Goal: Task Accomplishment & Management: Use online tool/utility

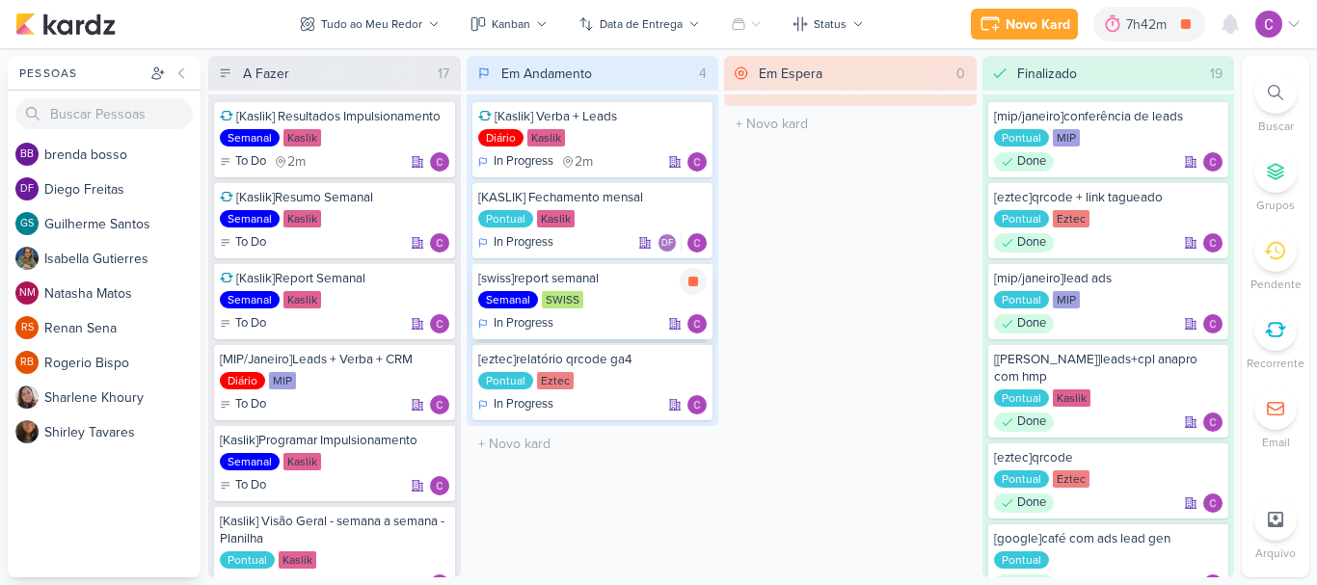
click at [697, 283] on icon at bounding box center [693, 282] width 10 height 10
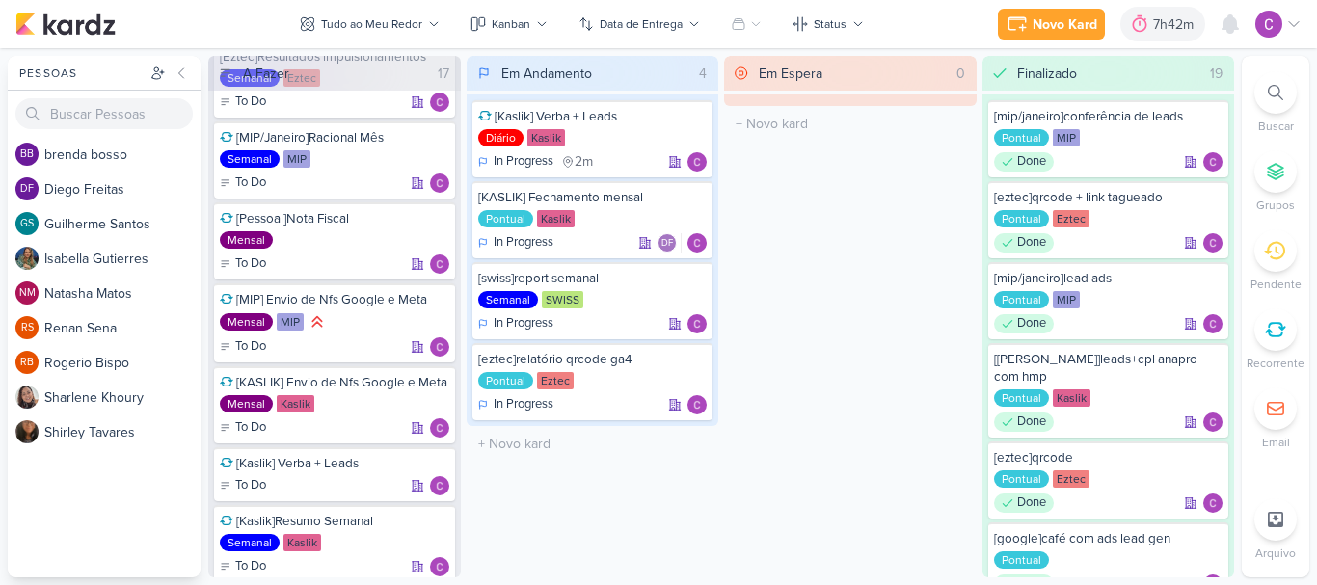
click at [895, 249] on div "Em Espera 0 O título do kard deve ter menos que 100 caracteres" at bounding box center [850, 317] width 253 height 522
click at [1157, 18] on div "7h42m" at bounding box center [1176, 24] width 46 height 20
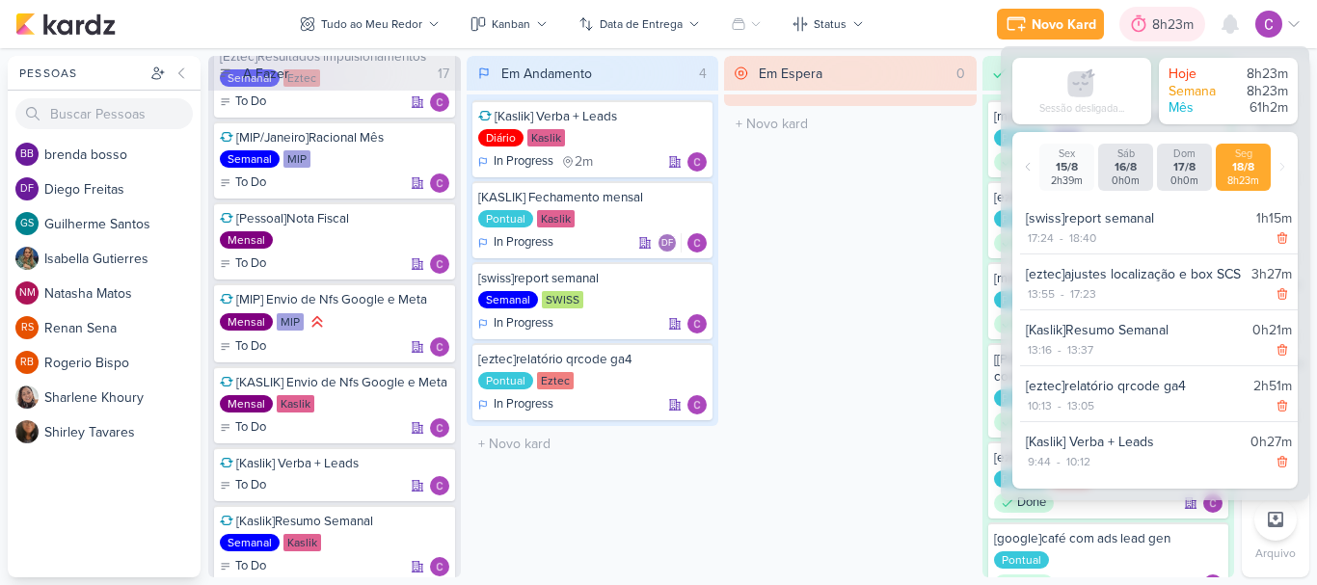
click at [1166, 24] on div "8h23m" at bounding box center [1175, 24] width 47 height 20
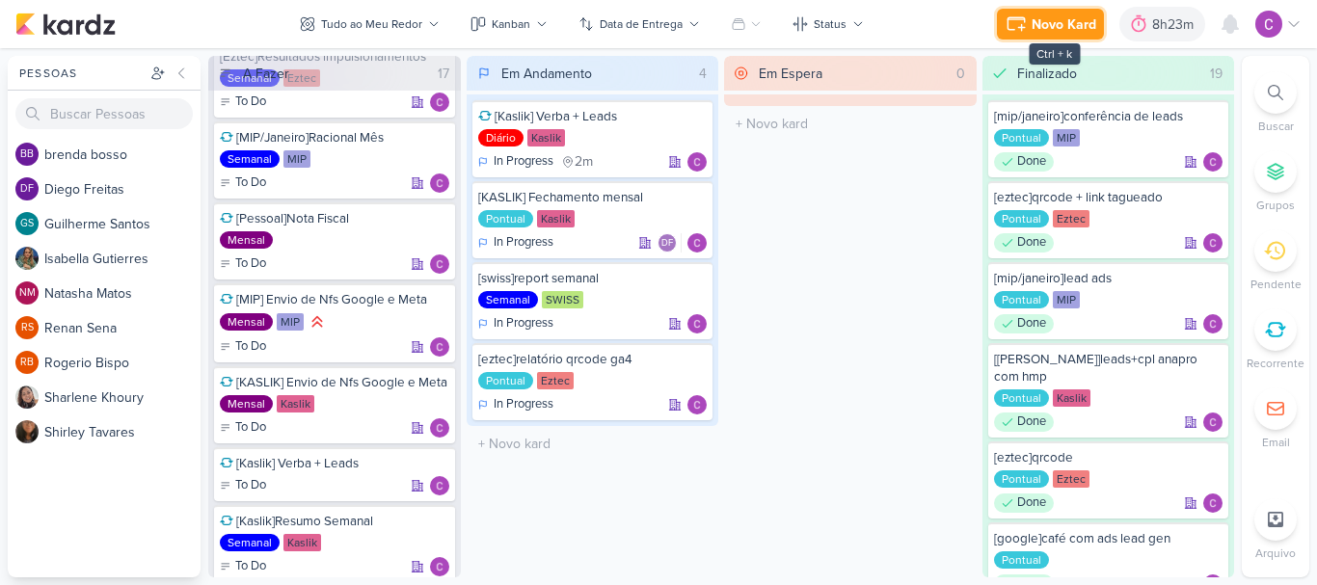
click at [1029, 23] on button "Novo Kard" at bounding box center [1050, 24] width 107 height 31
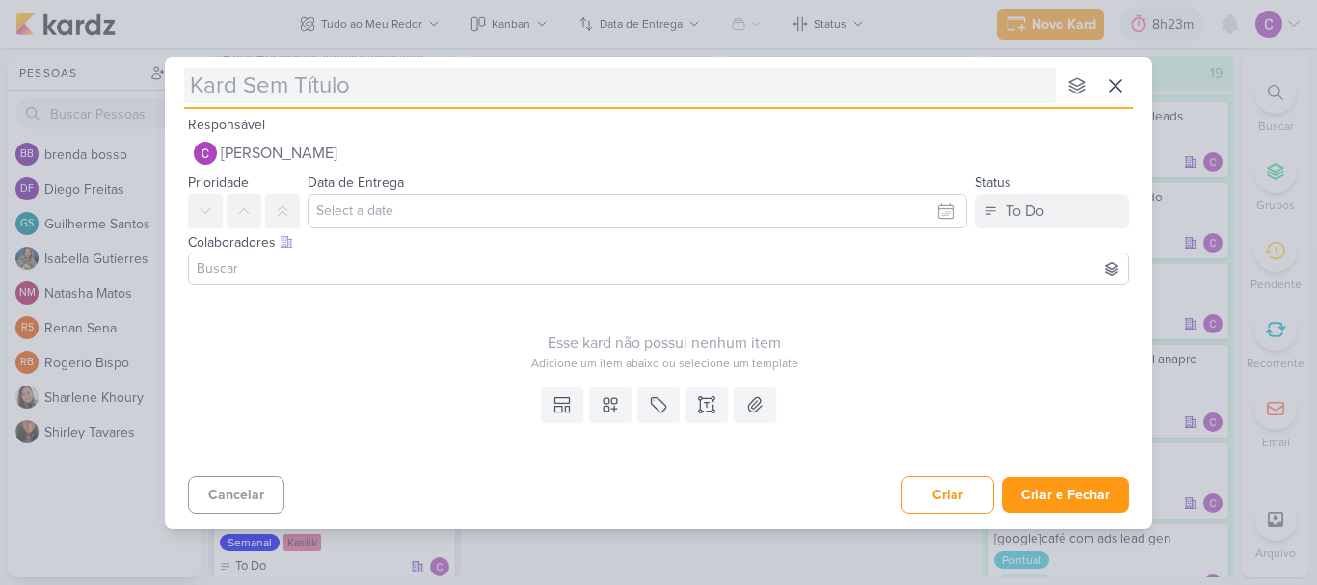
type input "["
type input "[ez"
type input "[eztec"
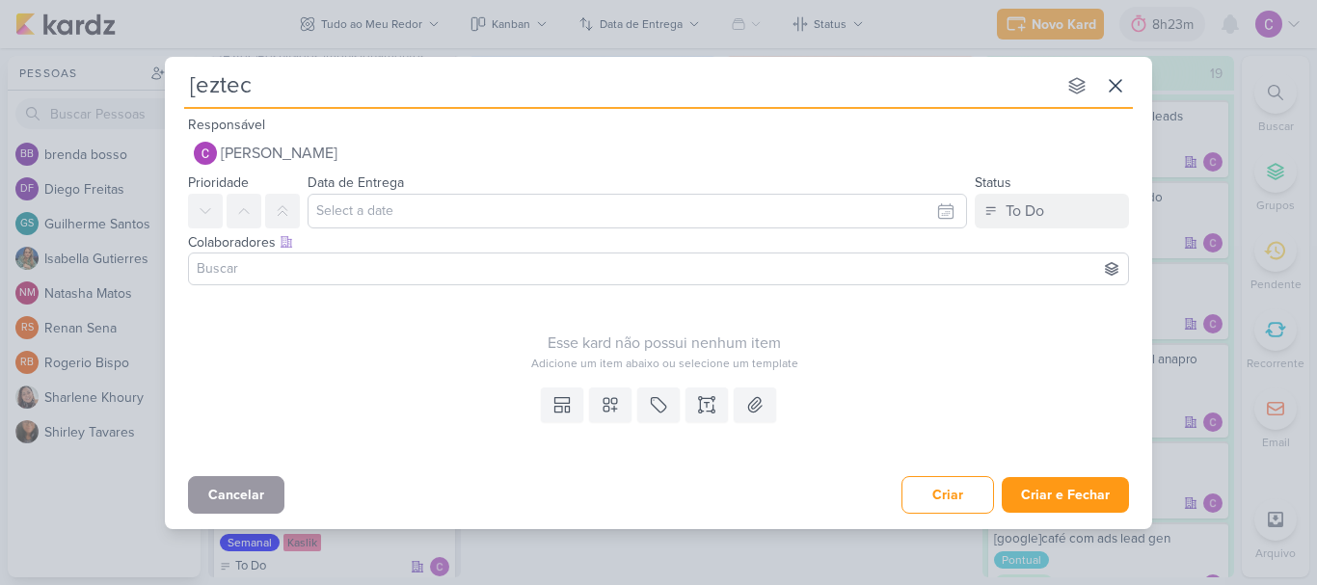
type input "[eztec"
click at [222, 492] on button "Cancelar" at bounding box center [236, 495] width 96 height 38
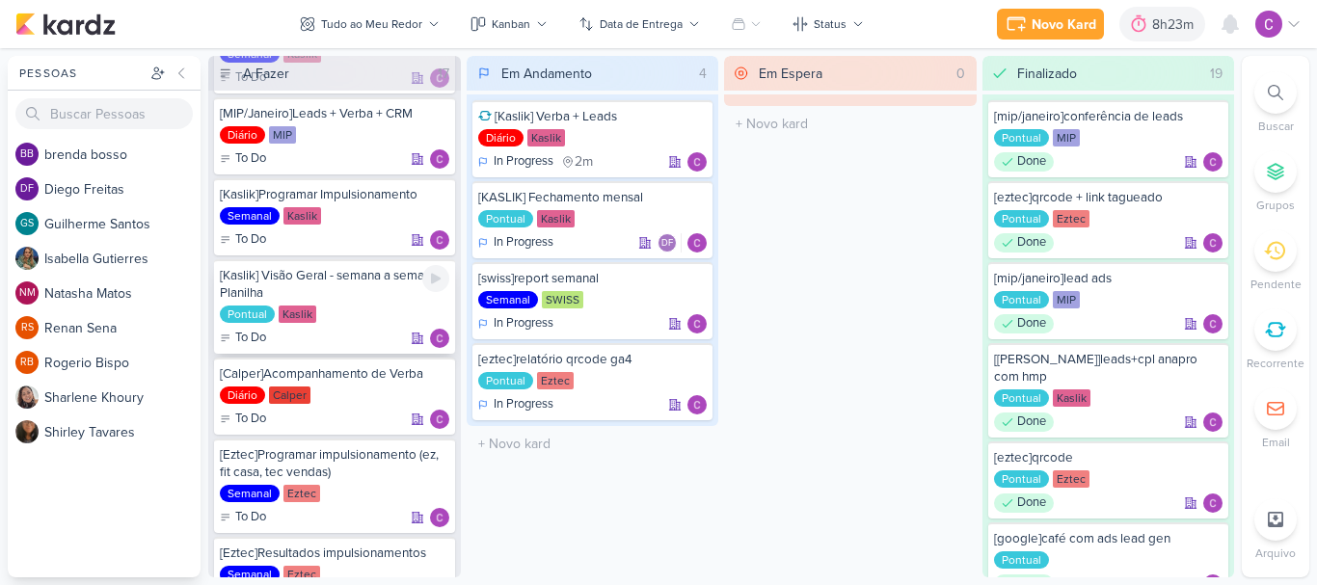
scroll to position [386, 0]
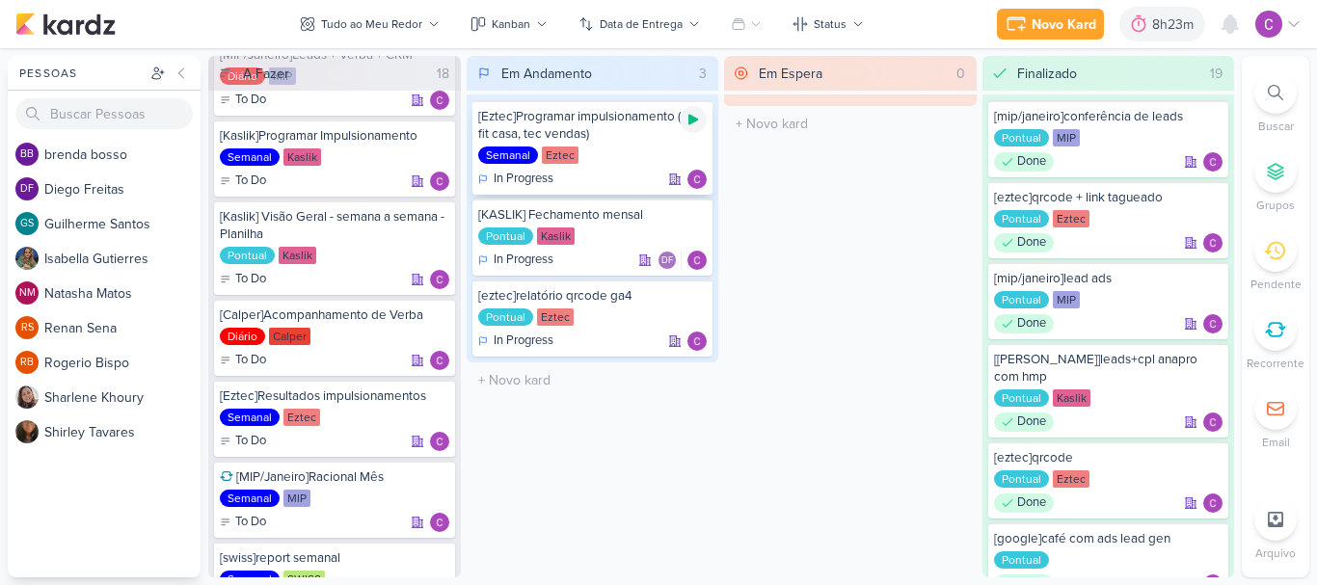
click at [690, 120] on icon at bounding box center [693, 120] width 10 height 11
